Goal: Transaction & Acquisition: Purchase product/service

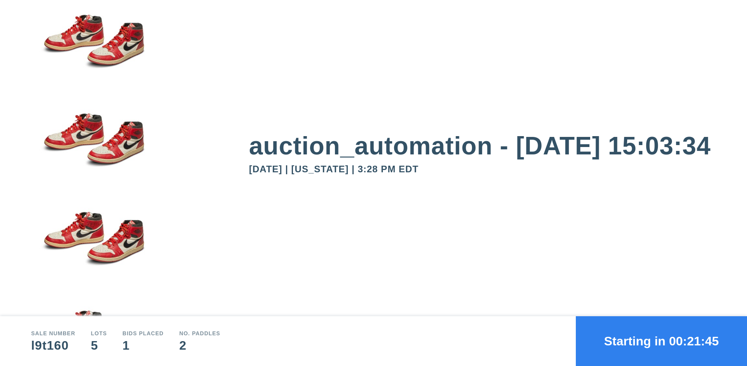
click at [661, 341] on button "Starting in 00:21:45" at bounding box center [660, 341] width 171 height 50
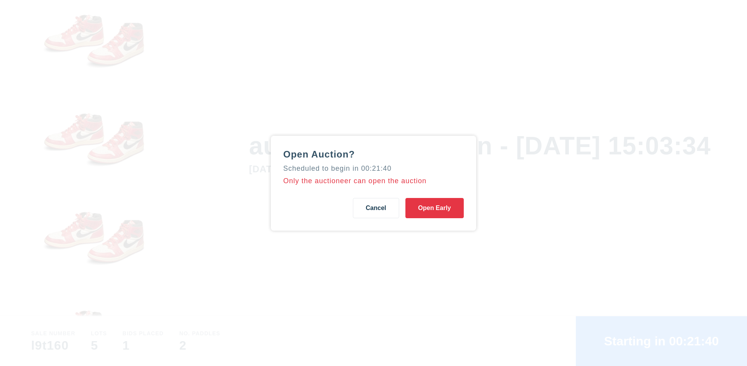
click at [434, 208] on button "Open Early" at bounding box center [434, 208] width 58 height 20
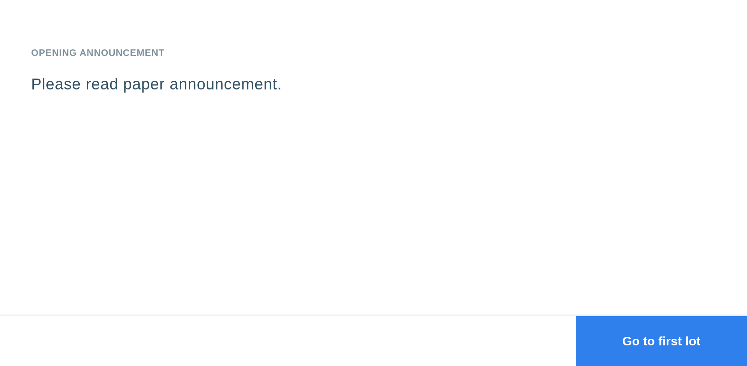
click at [661, 341] on button "Go to first lot" at bounding box center [660, 341] width 171 height 50
